Goal: Transaction & Acquisition: Book appointment/travel/reservation

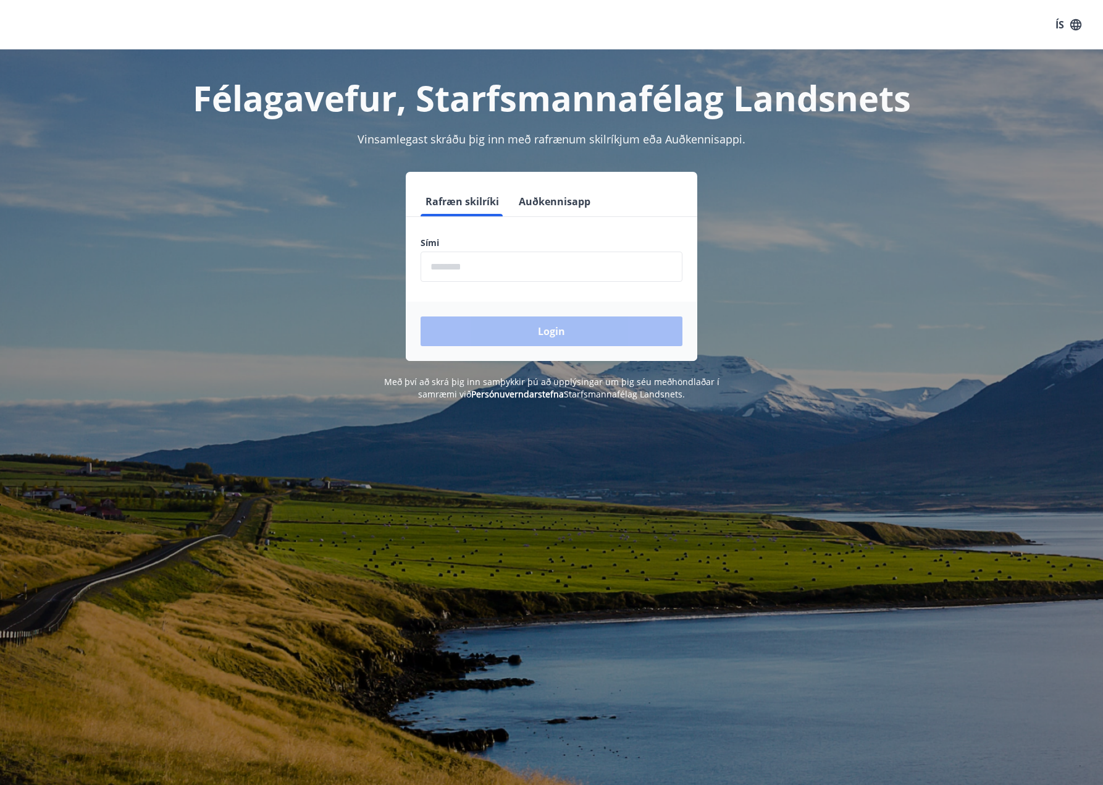
click at [457, 269] on input "phone" at bounding box center [552, 266] width 262 height 30
type input "********"
click at [503, 329] on button "Login" at bounding box center [552, 331] width 262 height 30
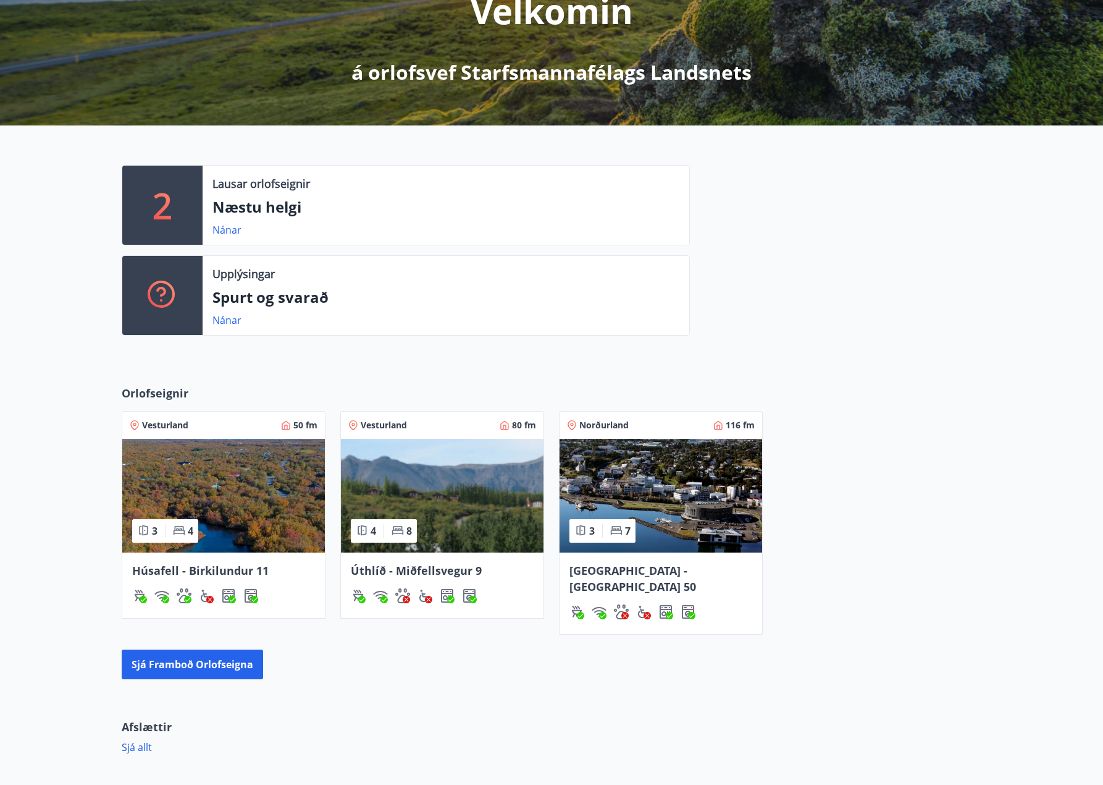
scroll to position [185, 0]
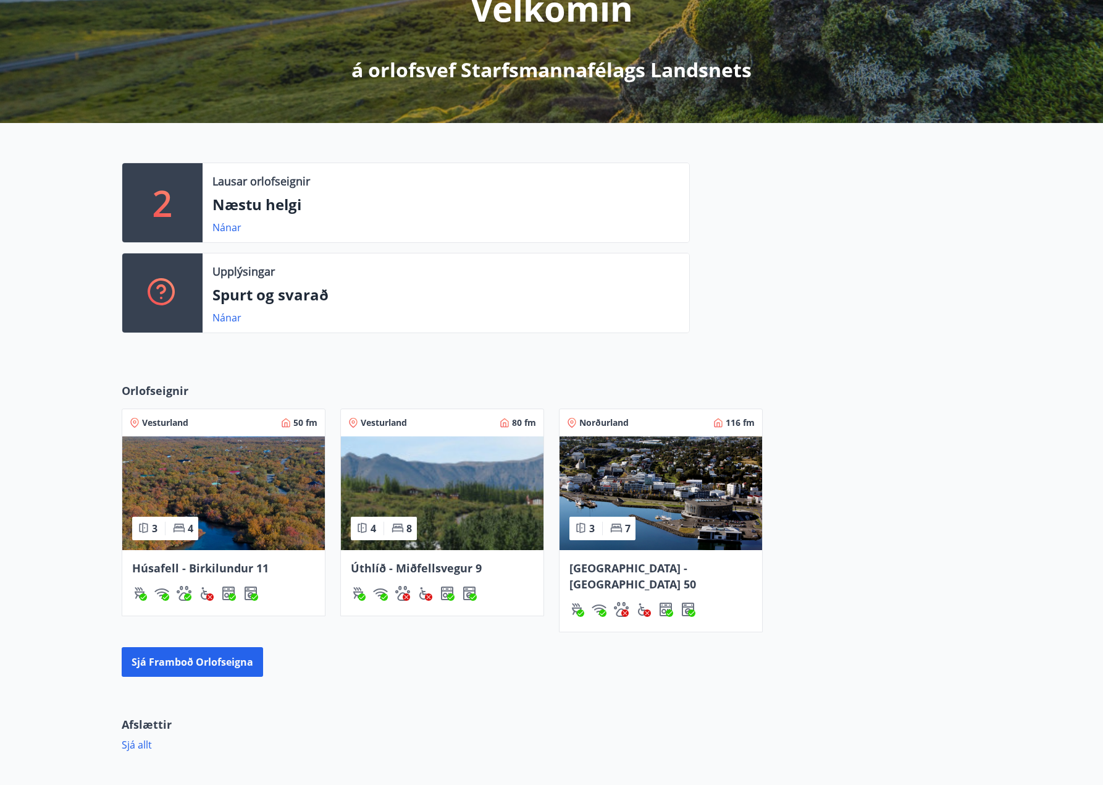
click at [663, 481] on img at bounding box center [661, 493] width 203 height 114
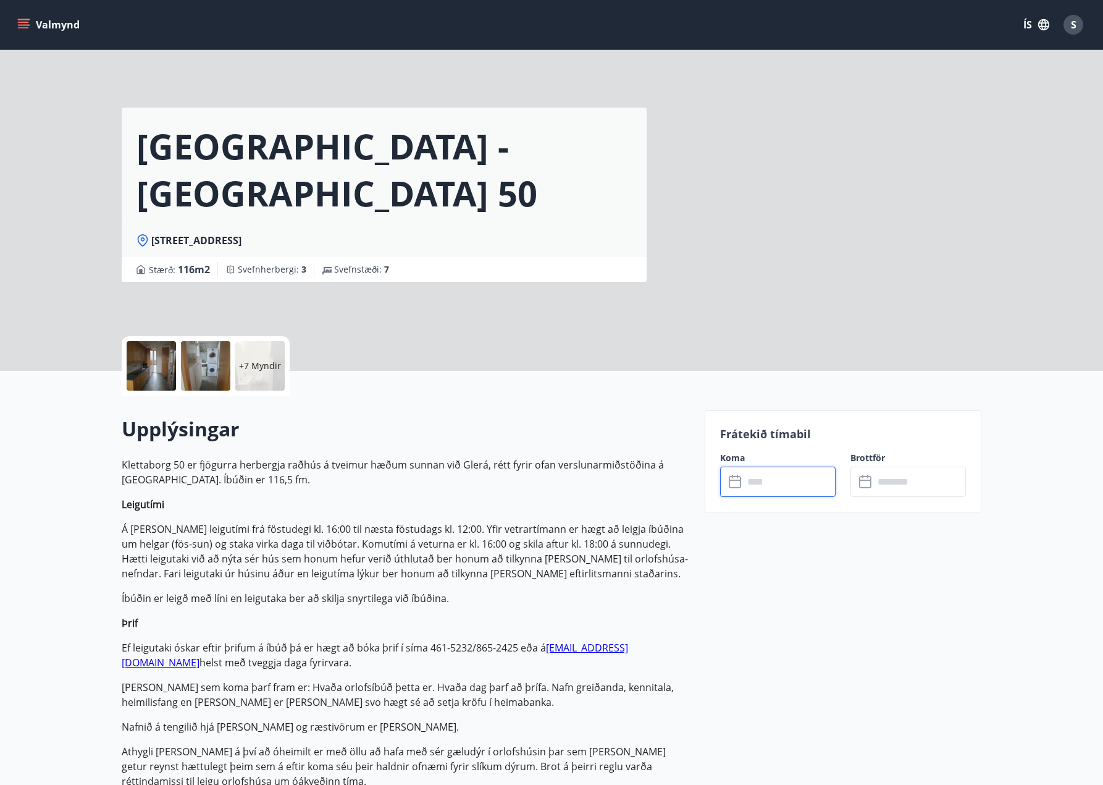
click at [780, 481] on input "text" at bounding box center [790, 481] width 92 height 30
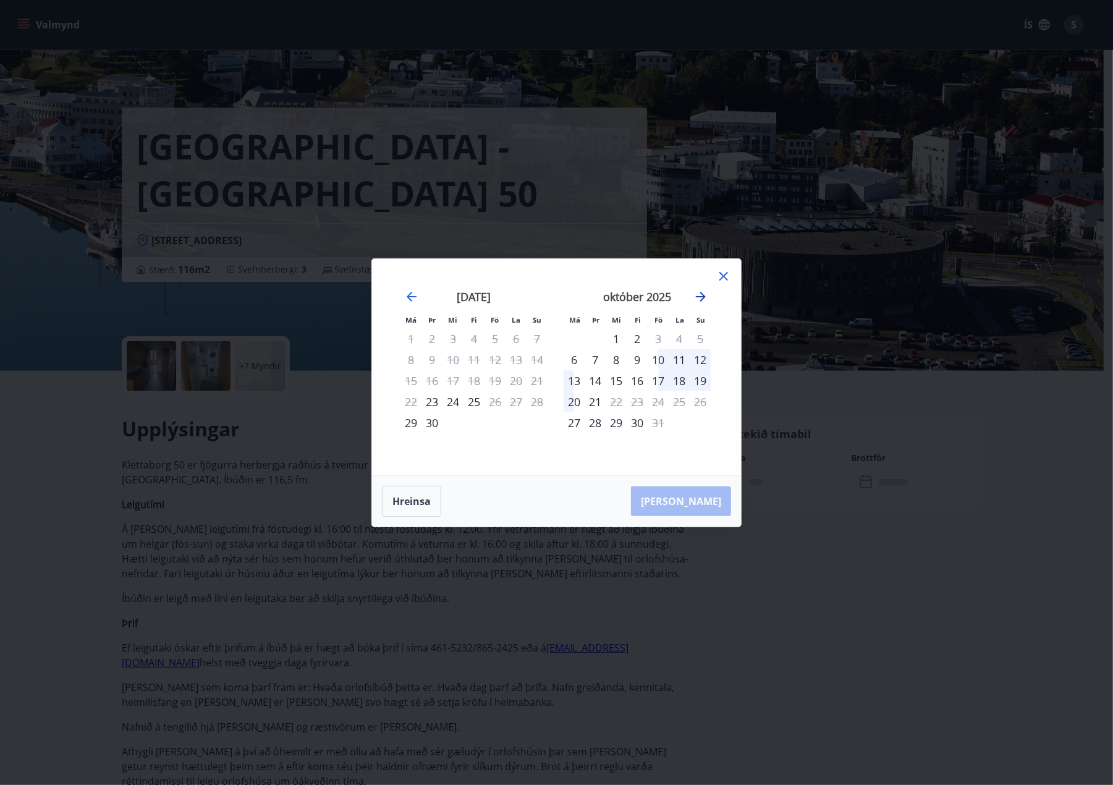
click at [701, 298] on icon "Move forward to switch to the next month." at bounding box center [700, 296] width 15 height 15
click at [704, 293] on icon "Move forward to switch to the next month." at bounding box center [700, 296] width 15 height 15
click at [701, 295] on icon "Move forward to switch to the next month." at bounding box center [700, 296] width 15 height 15
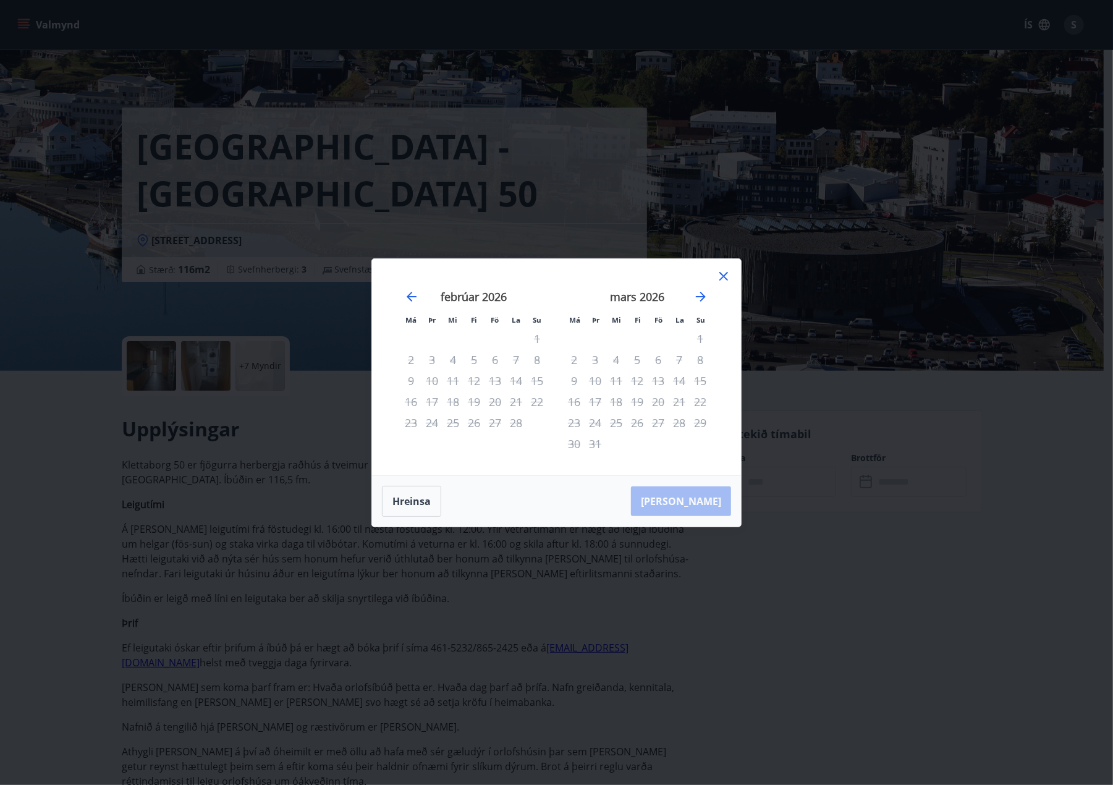
click at [712, 276] on div "[DATE] 1 2 3 4 5 6 7 8 9 10 11 12 13 14 15 16 17 18 19 20 21 22 23 24 25 26 27 …" at bounding box center [636, 375] width 163 height 203
click at [721, 280] on icon at bounding box center [723, 276] width 15 height 15
